Goal: Information Seeking & Learning: Compare options

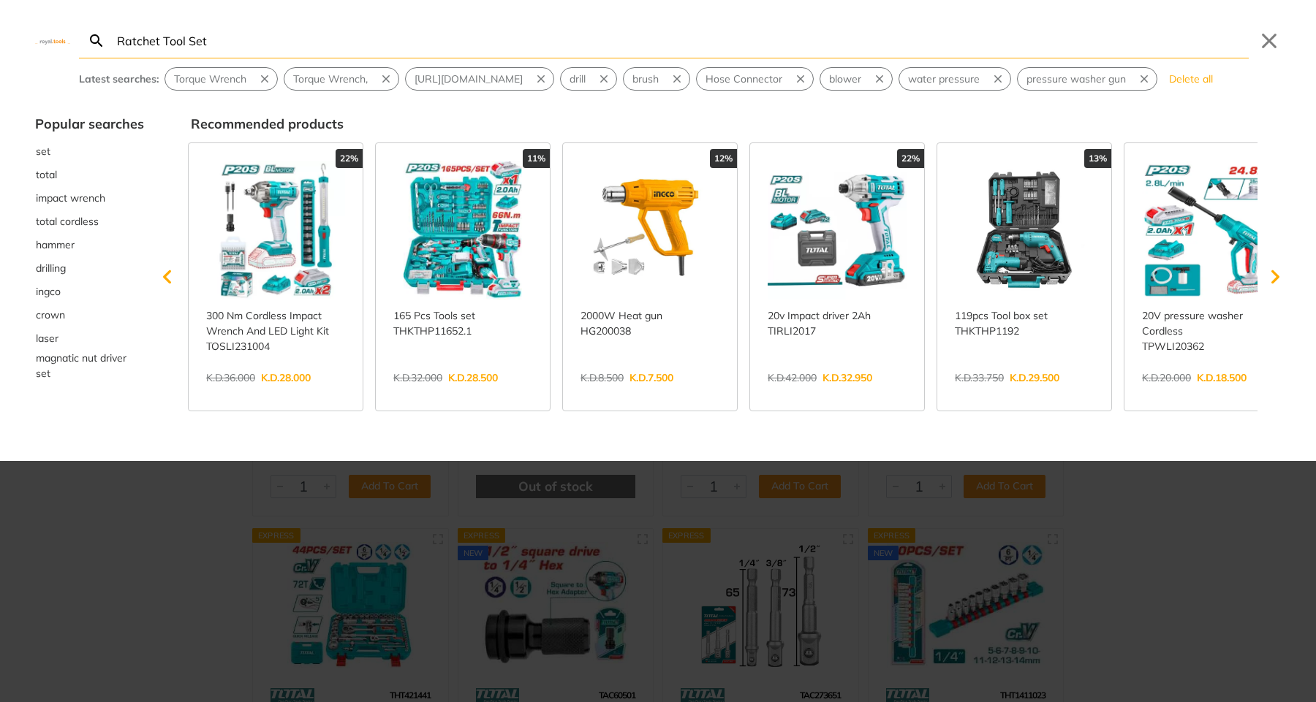
type input "Ratchet Tool Set"
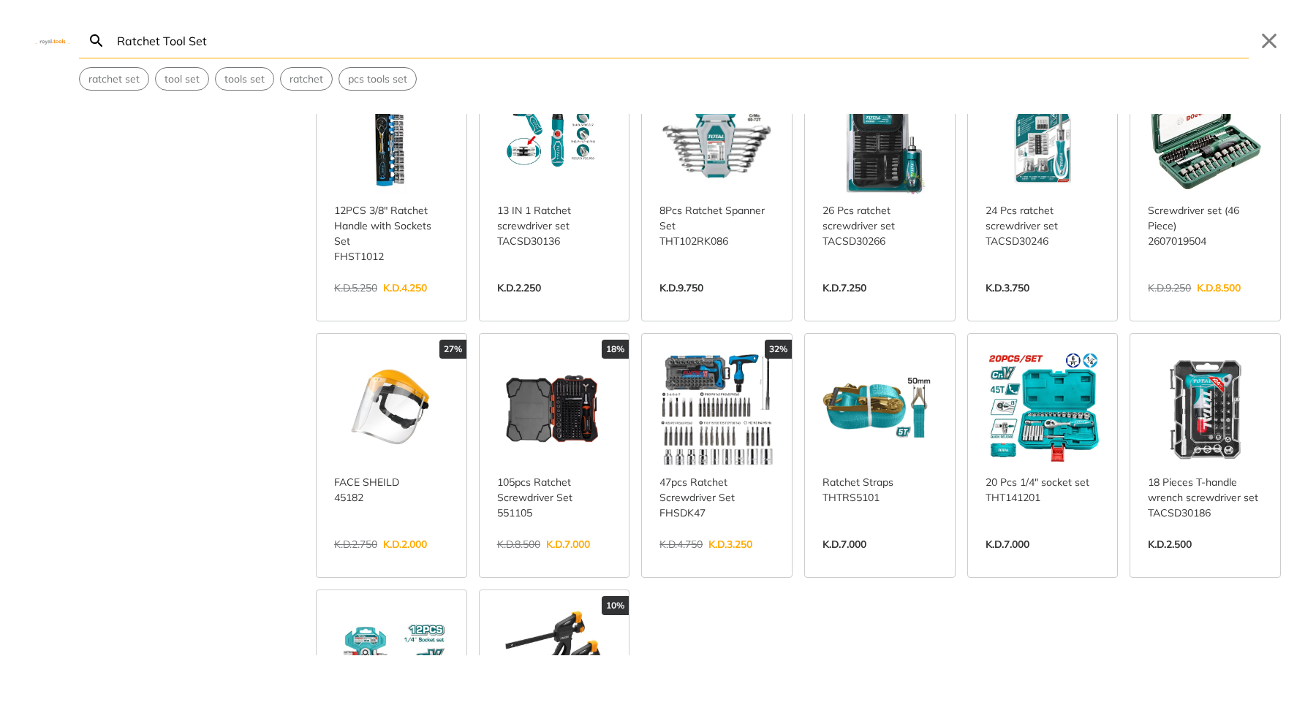
scroll to position [352, 0]
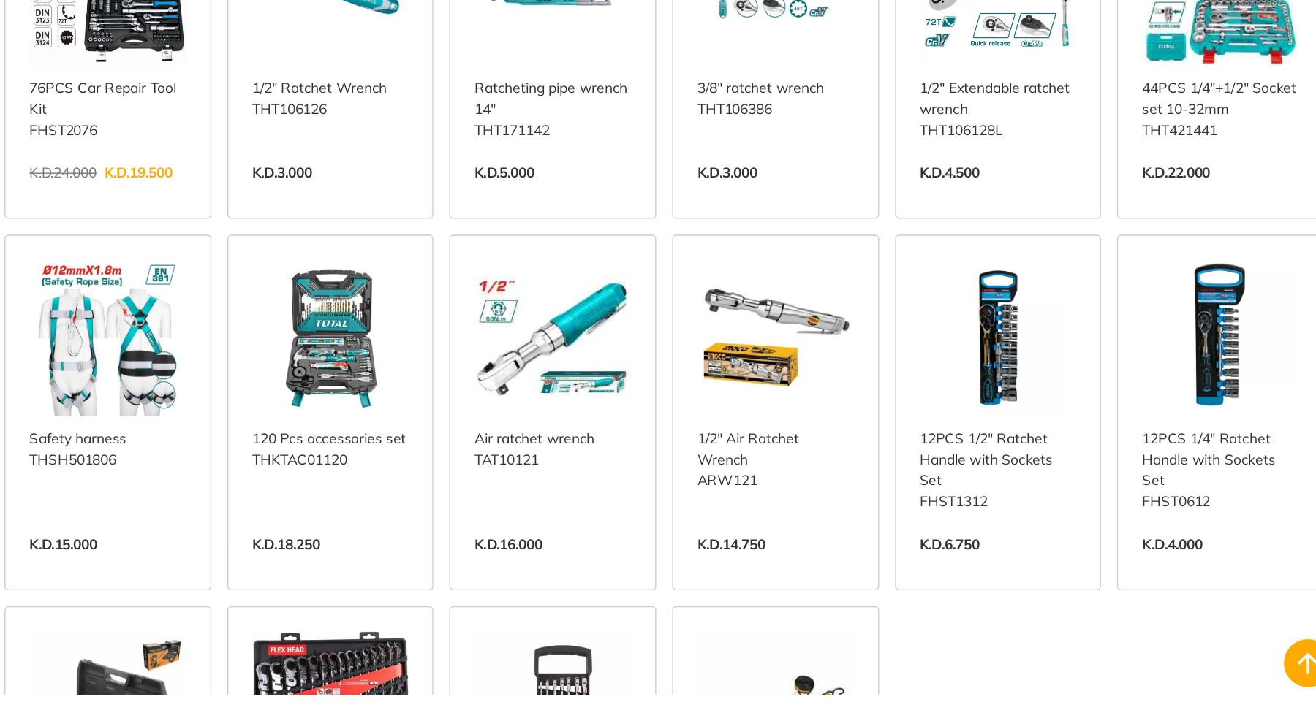
scroll to position [1145, 0]
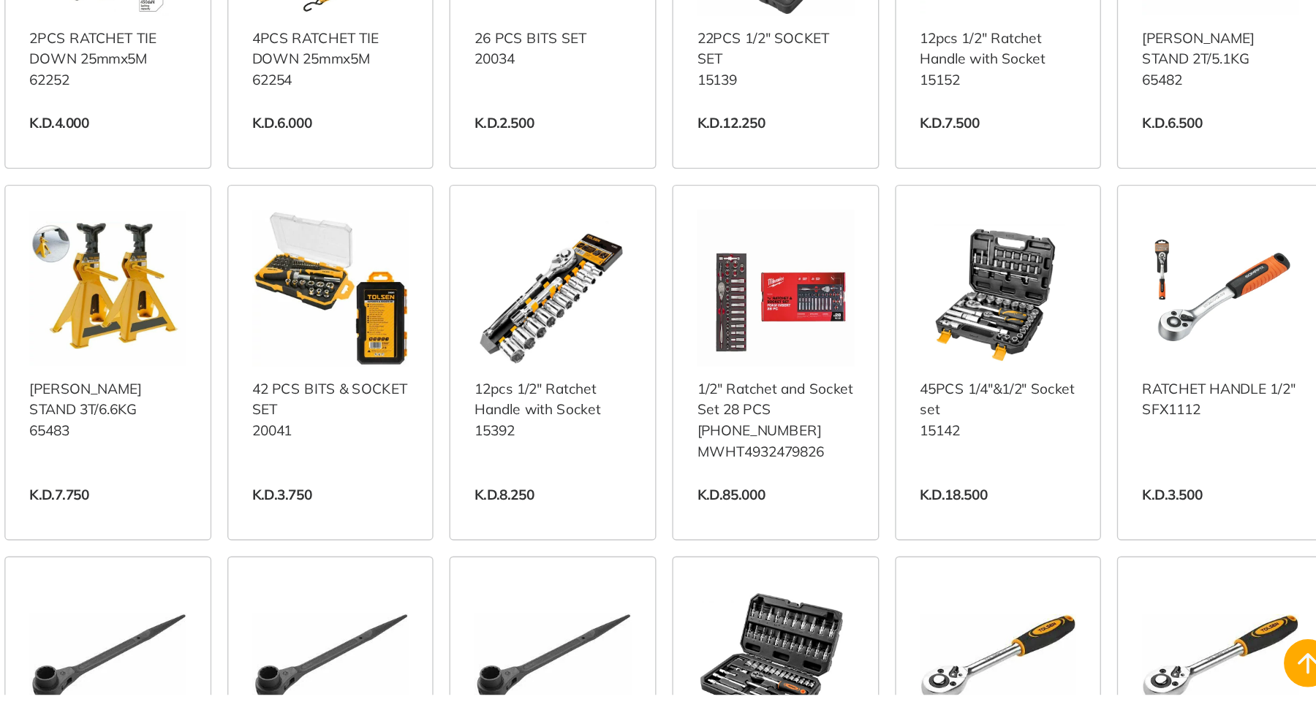
scroll to position [1980, 0]
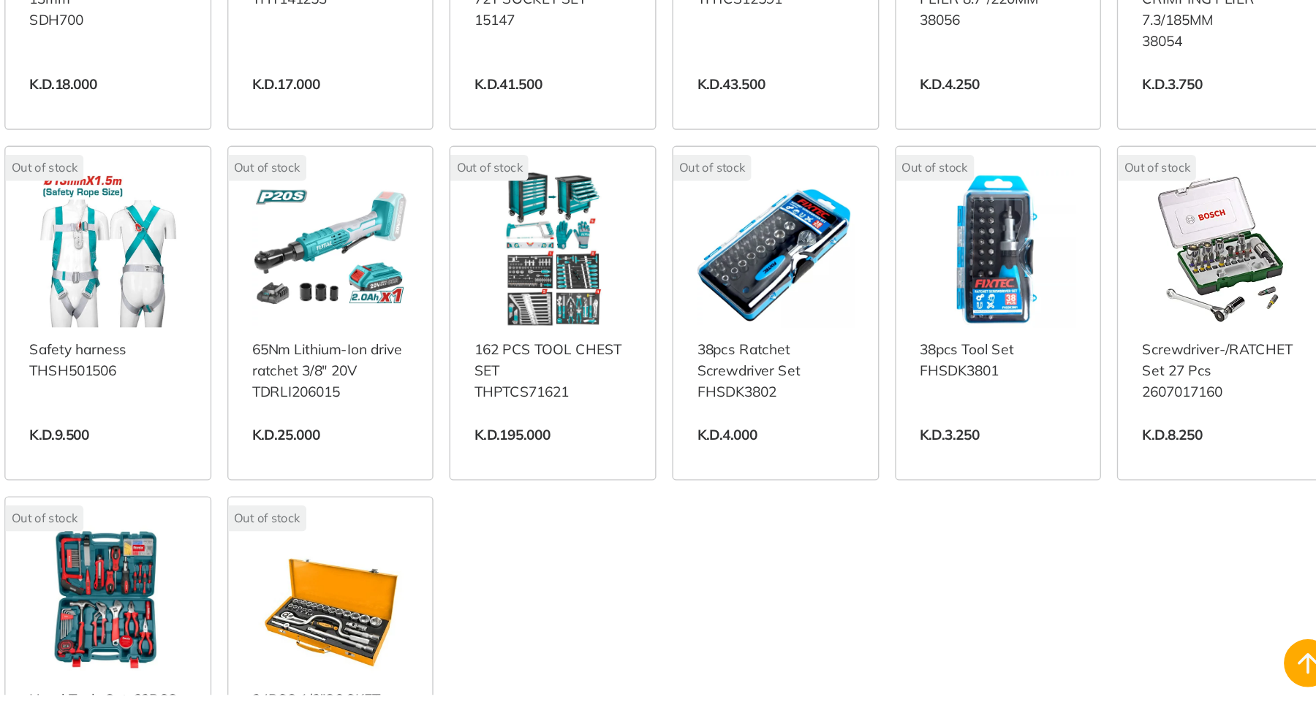
scroll to position [3093, 0]
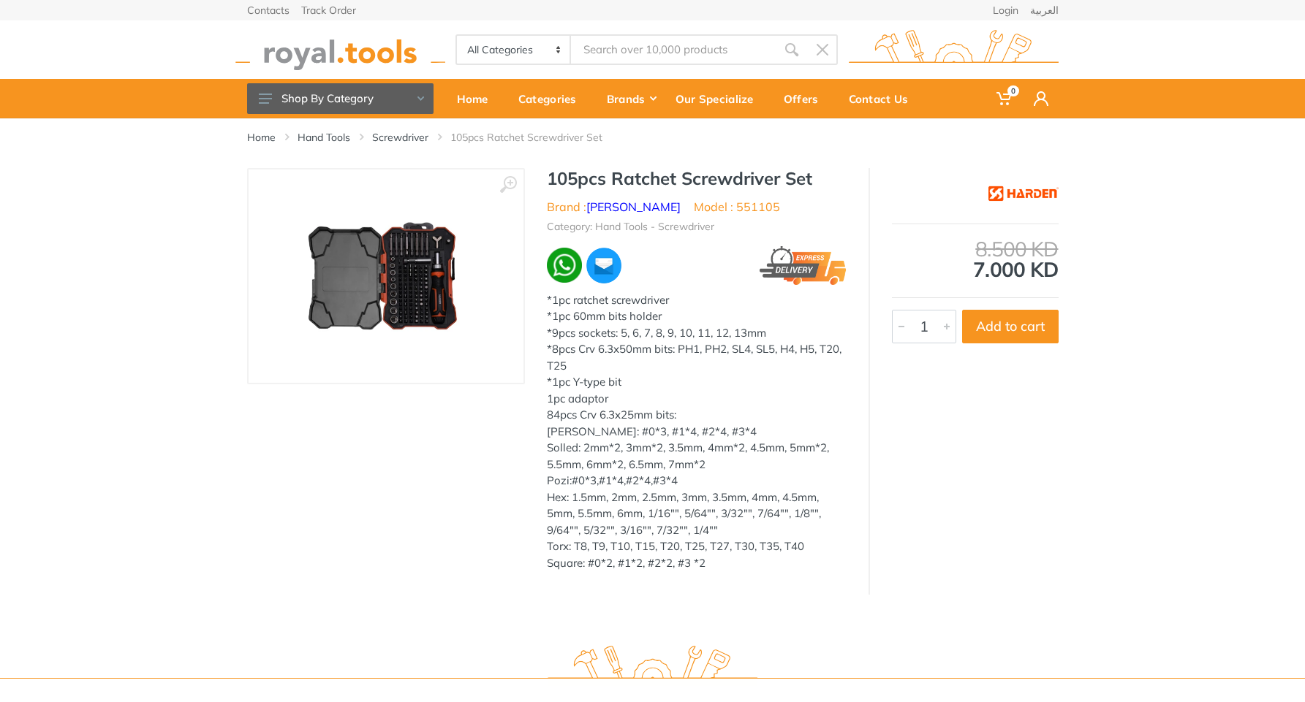
click at [411, 248] on img at bounding box center [386, 276] width 184 height 184
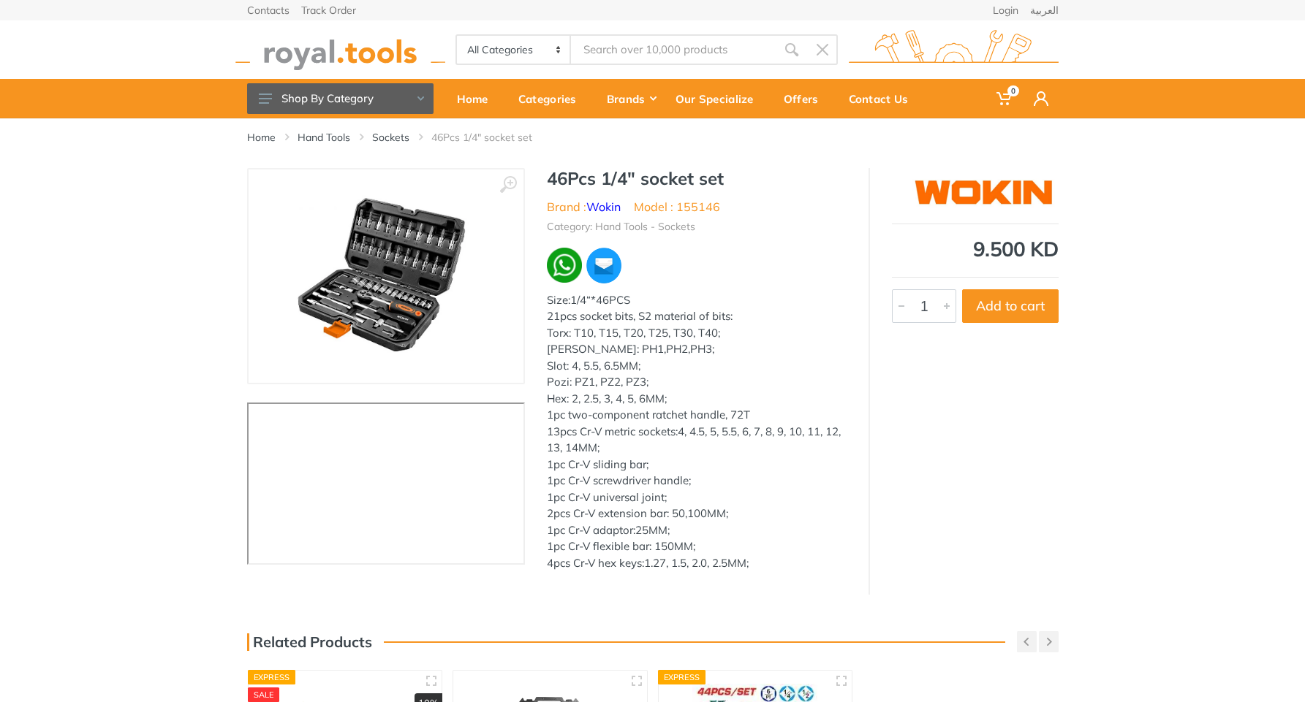
type input "hex socket set"
